Goal: Find specific page/section: Find specific page/section

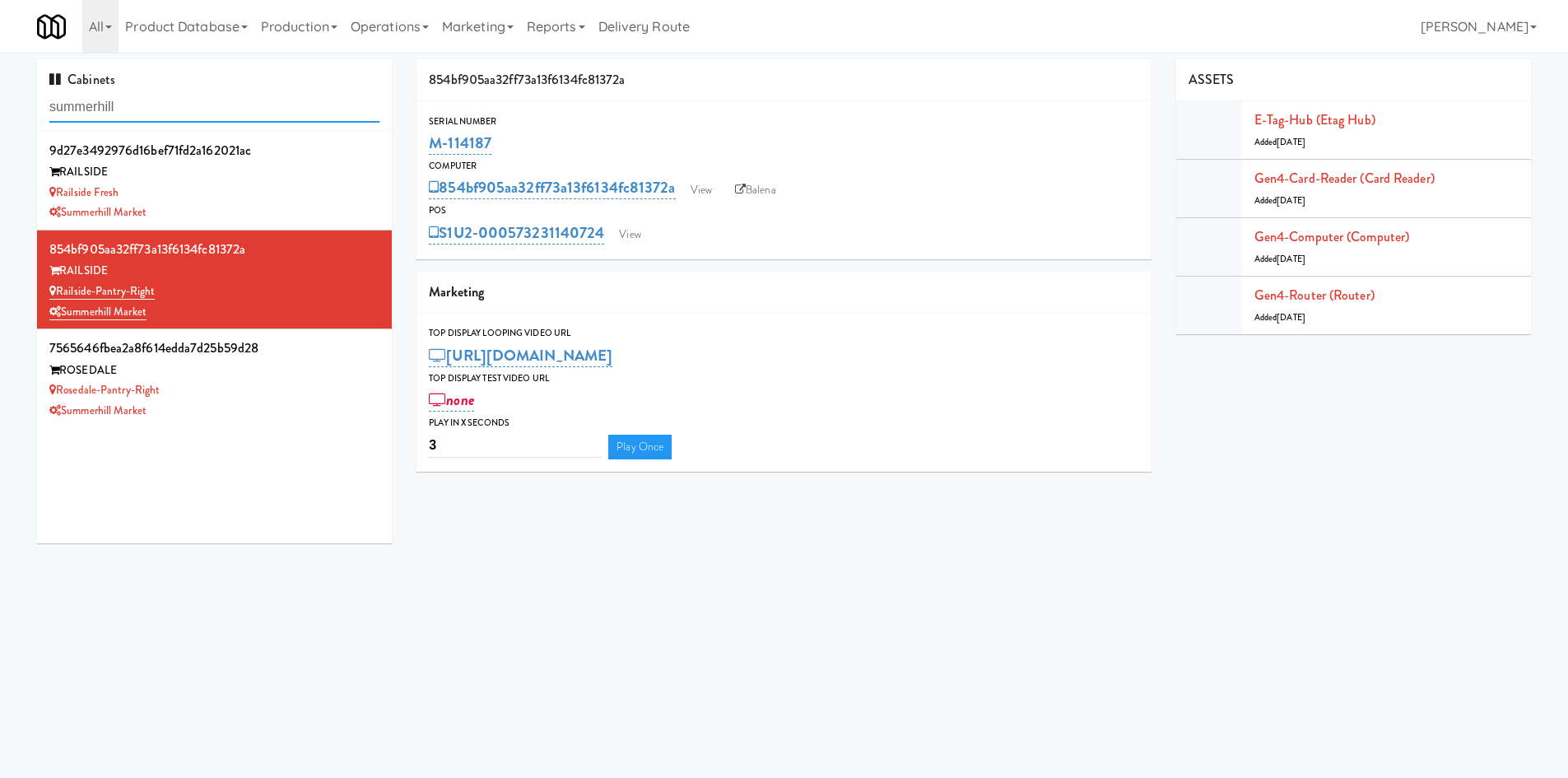
click at [131, 100] on input "summerhill" at bounding box center [214, 107] width 330 height 30
type input "m-office"
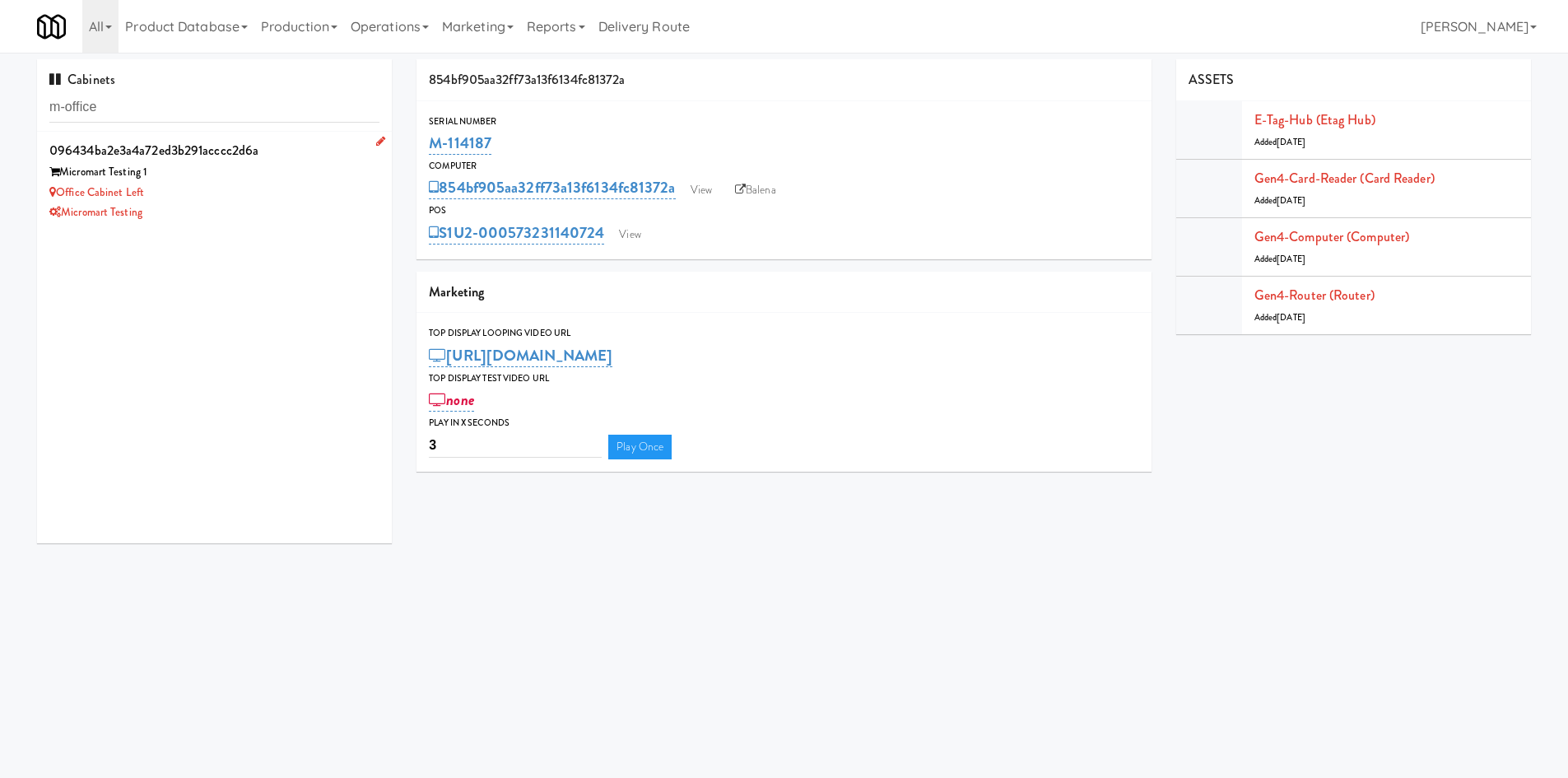
click at [212, 193] on div "Office Cabinet Left" at bounding box center [214, 193] width 330 height 21
